Goal: Navigation & Orientation: Understand site structure

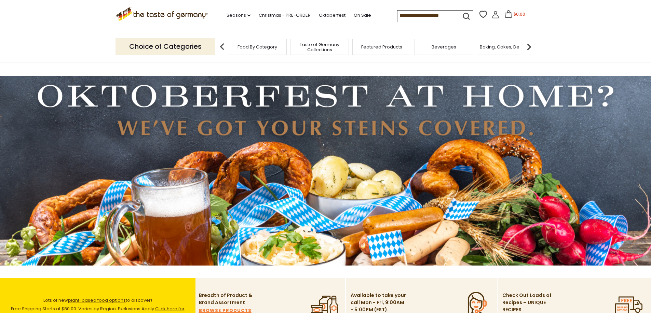
click at [238, 45] on span "Food By Category" at bounding box center [258, 46] width 40 height 5
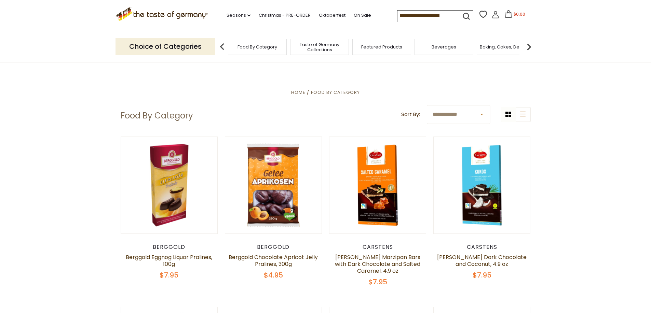
click at [322, 46] on span "Taste of Germany Collections" at bounding box center [319, 47] width 55 height 10
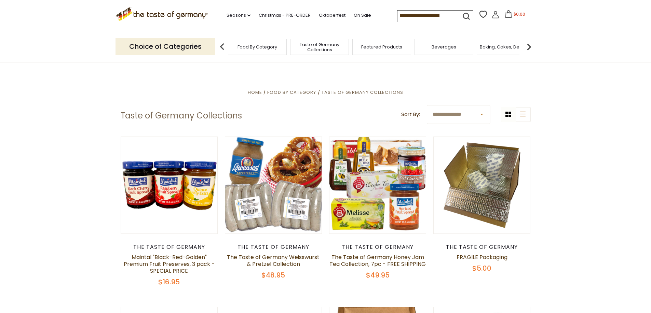
click at [384, 47] on span "Featured Products" at bounding box center [381, 46] width 41 height 5
